Goal: Task Accomplishment & Management: Complete application form

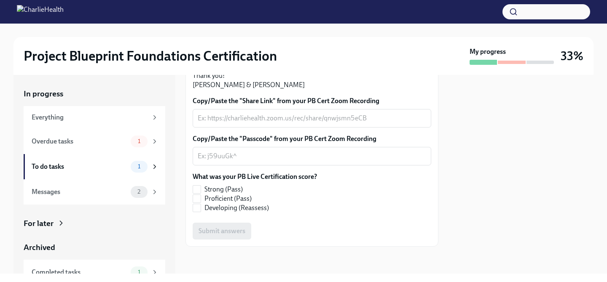
scroll to position [223, 0]
click at [255, 161] on textarea "Copy/Paste the "Passcode" from your PB Cert Zoom Recording" at bounding box center [312, 156] width 228 height 10
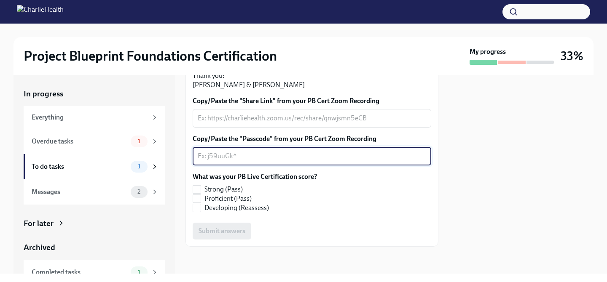
paste textarea "Passcode: &Q7qhiN1"
type textarea "Passcode: &Q7qhiN1"
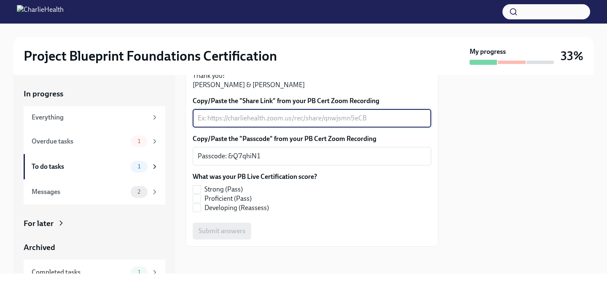
click at [250, 124] on textarea "Copy/Paste the "Share Link" from your PB Cert Zoom Recording" at bounding box center [312, 118] width 228 height 10
paste textarea "[URL][DOMAIN_NAME]"
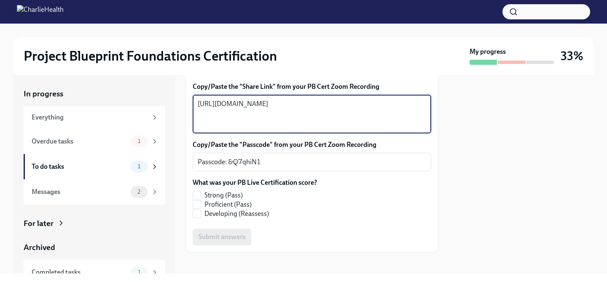
scroll to position [288, 0]
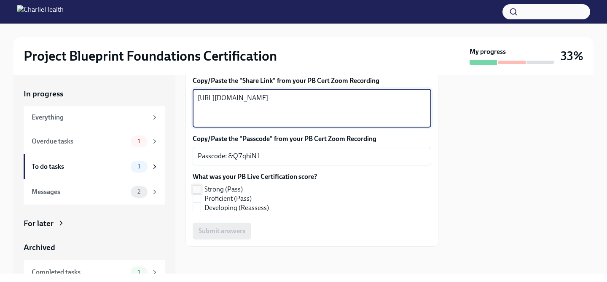
type textarea "[URL][DOMAIN_NAME]"
click at [210, 186] on span "Strong (Pass)" at bounding box center [223, 189] width 38 height 9
click at [201, 186] on input "Strong (Pass)" at bounding box center [197, 190] width 8 height 8
checkbox input "true"
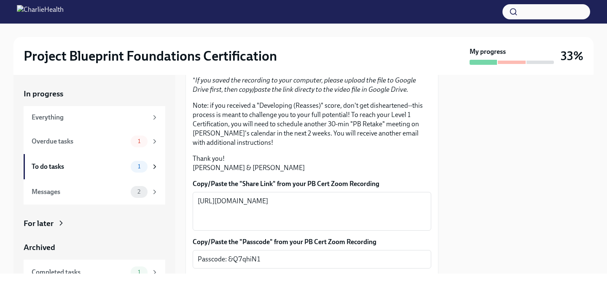
scroll to position [285, 0]
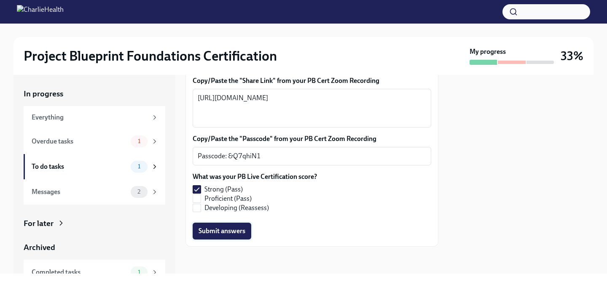
click at [232, 236] on span "Submit answers" at bounding box center [222, 231] width 47 height 8
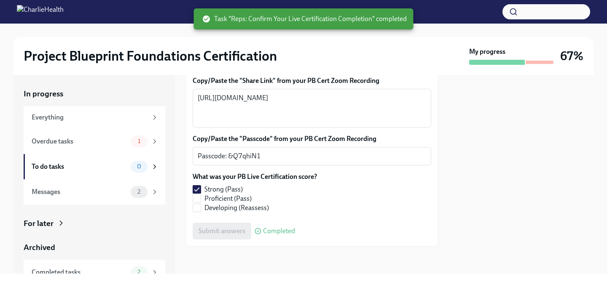
scroll to position [288, 0]
click at [99, 147] on div "Overdue tasks 1" at bounding box center [95, 142] width 127 height 12
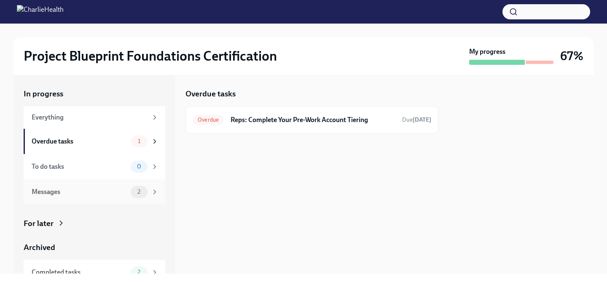
click at [84, 191] on div "Messages" at bounding box center [80, 192] width 96 height 9
